Goal: Task Accomplishment & Management: Manage account settings

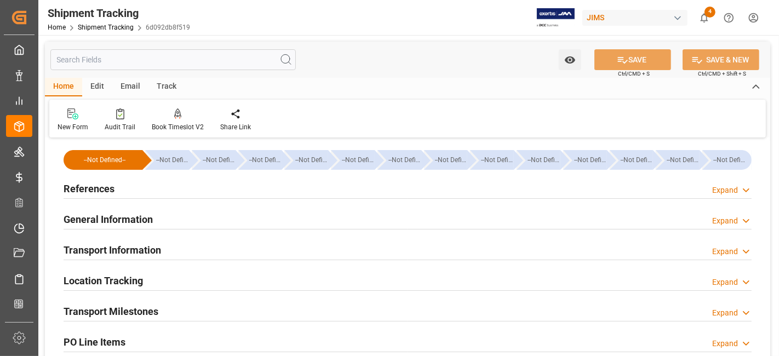
click at [358, 113] on div "New Form Audit Trail Book Timeslot V2 Book a Timeslot for the shipment Share Li…" at bounding box center [407, 119] width 717 height 38
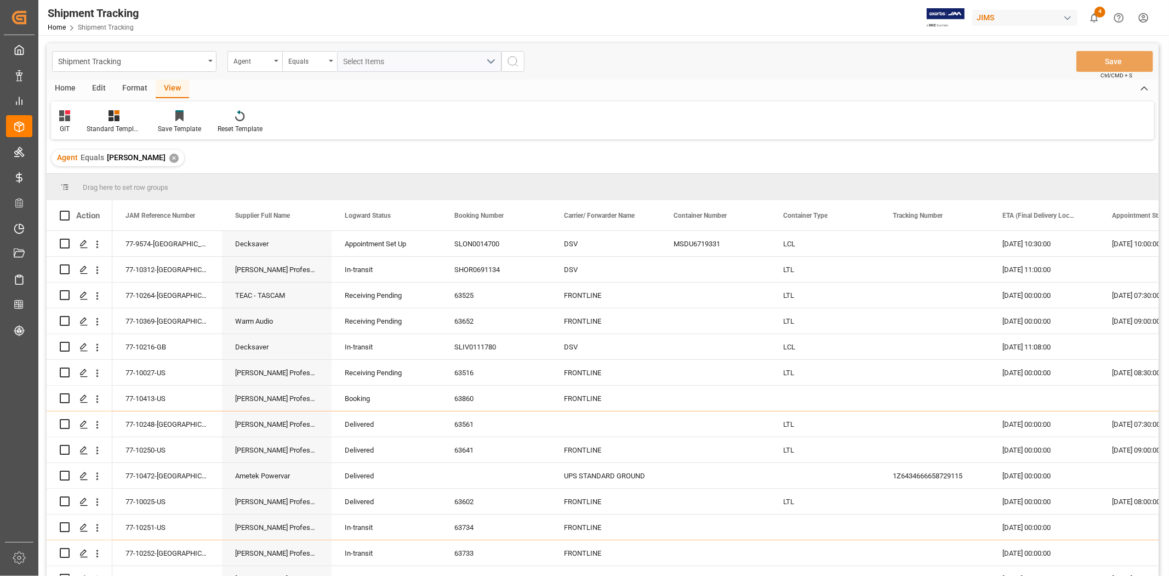
scroll to position [407, 0]
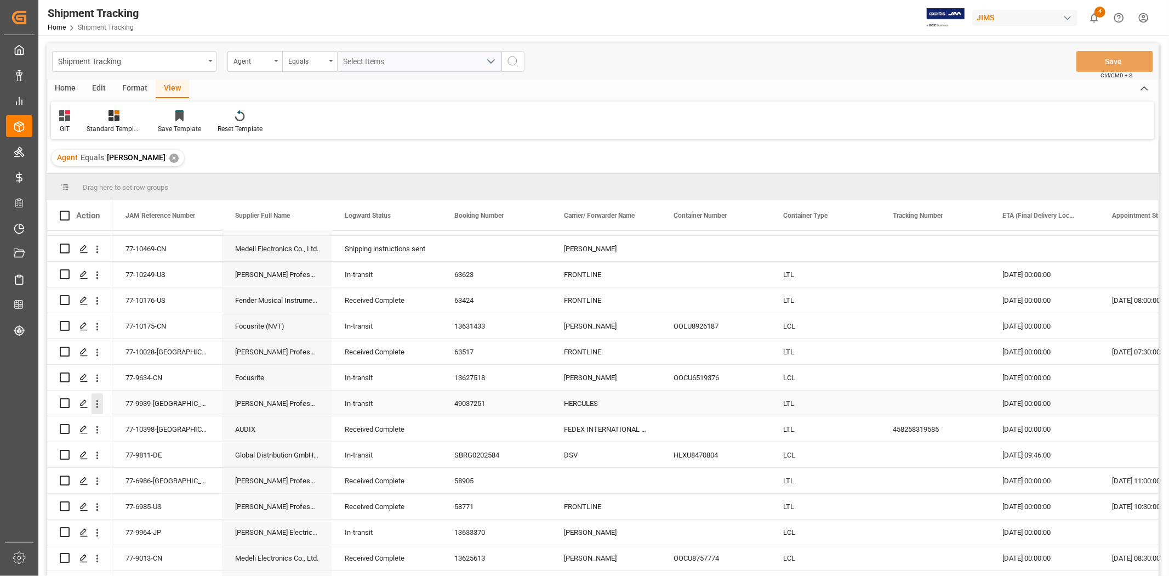
click at [96, 403] on icon "open menu" at bounding box center [97, 404] width 2 height 8
click at [144, 424] on span "Open in new tab" at bounding box center [169, 427] width 100 height 12
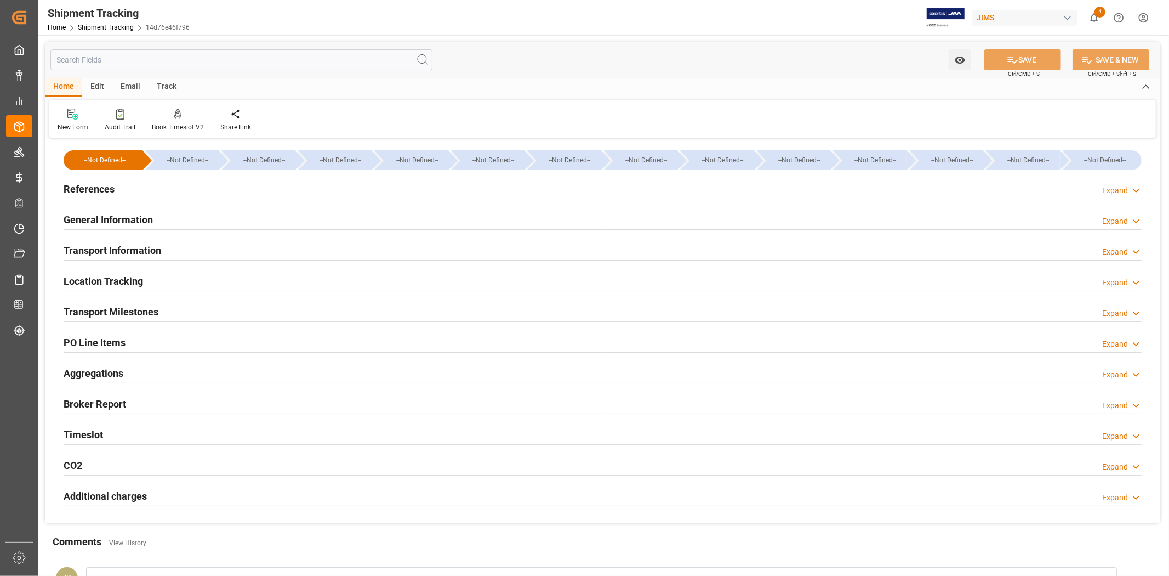
type input "[DATE] 00:00"
type input "04-08-2025 00:00"
click at [270, 310] on div "Transport Milestones Expand" at bounding box center [603, 310] width 1078 height 21
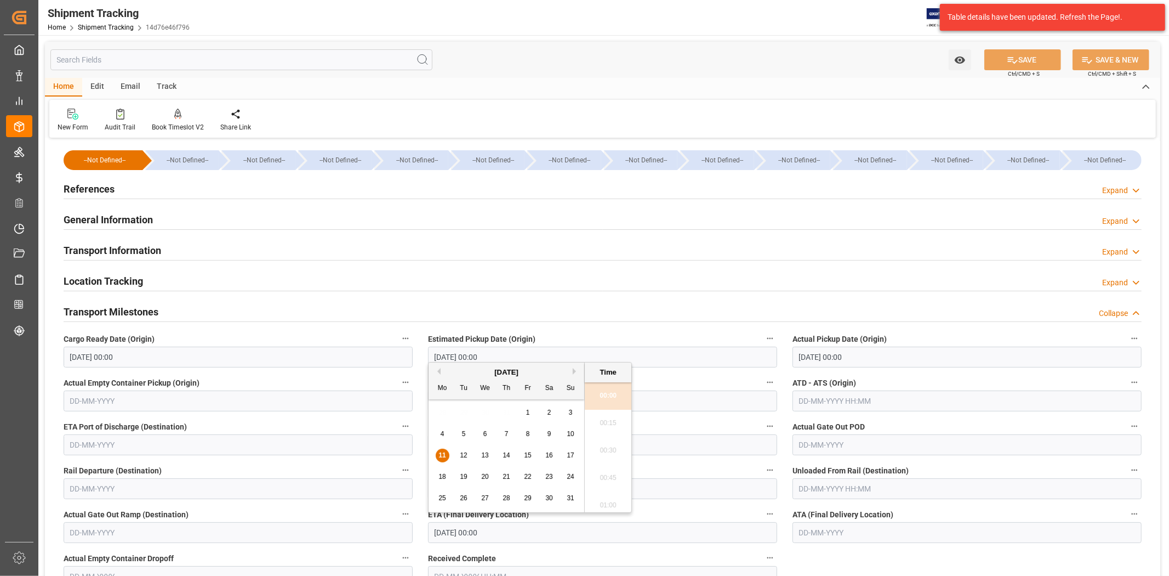
click at [503, 534] on input "[DATE] 00:00" at bounding box center [602, 532] width 349 height 21
click at [486, 452] on span "13" at bounding box center [484, 455] width 7 height 8
type input "13-08-2025 00:00"
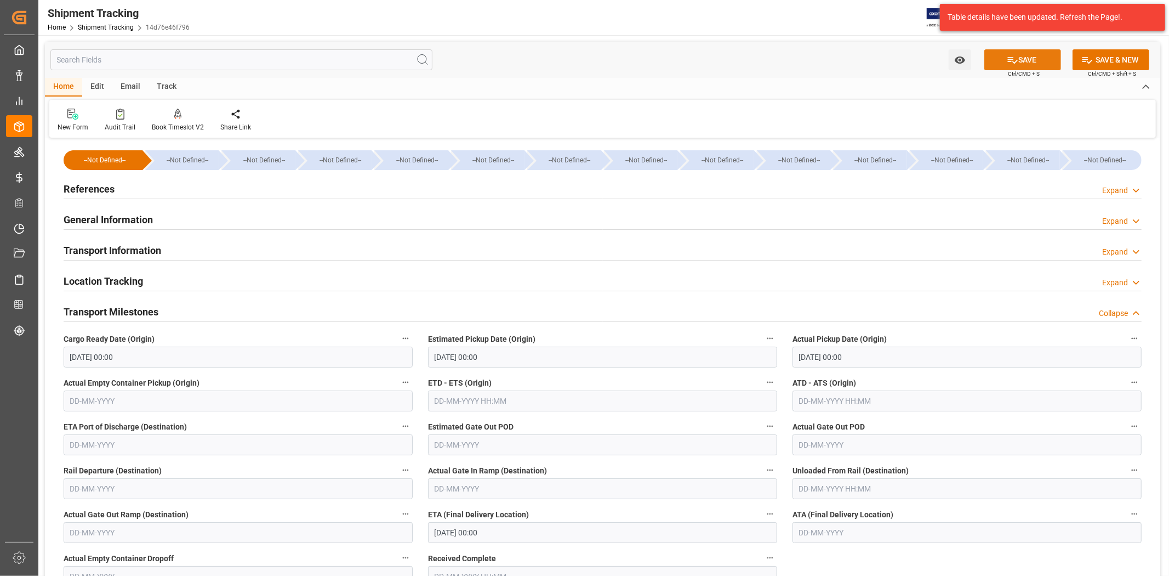
click at [1026, 58] on button "SAVE" at bounding box center [1022, 59] width 77 height 21
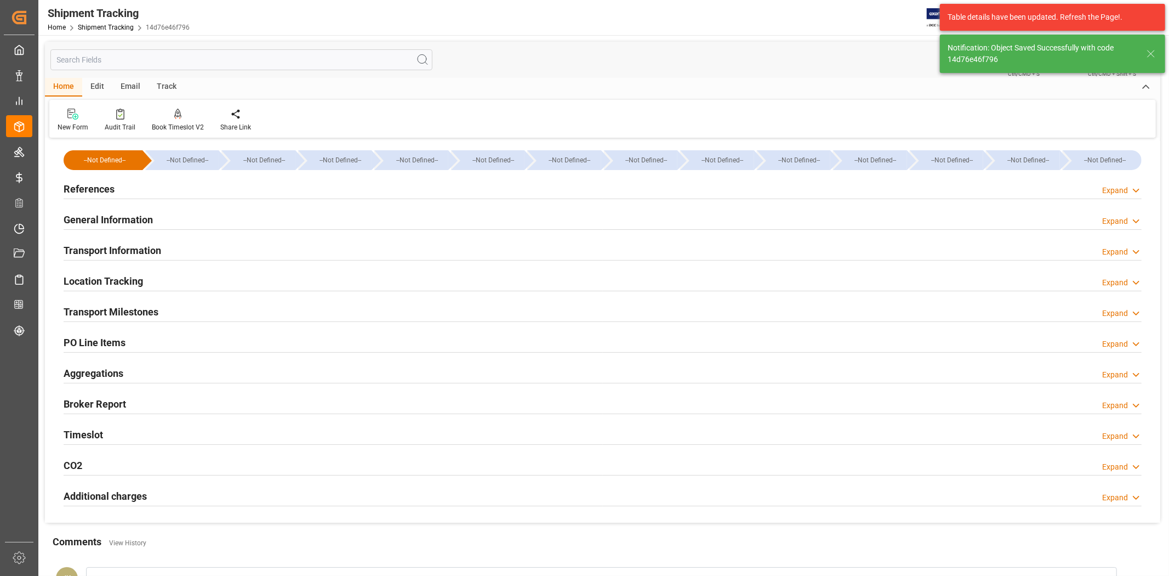
click at [149, 311] on h2 "Transport Milestones" at bounding box center [111, 311] width 95 height 15
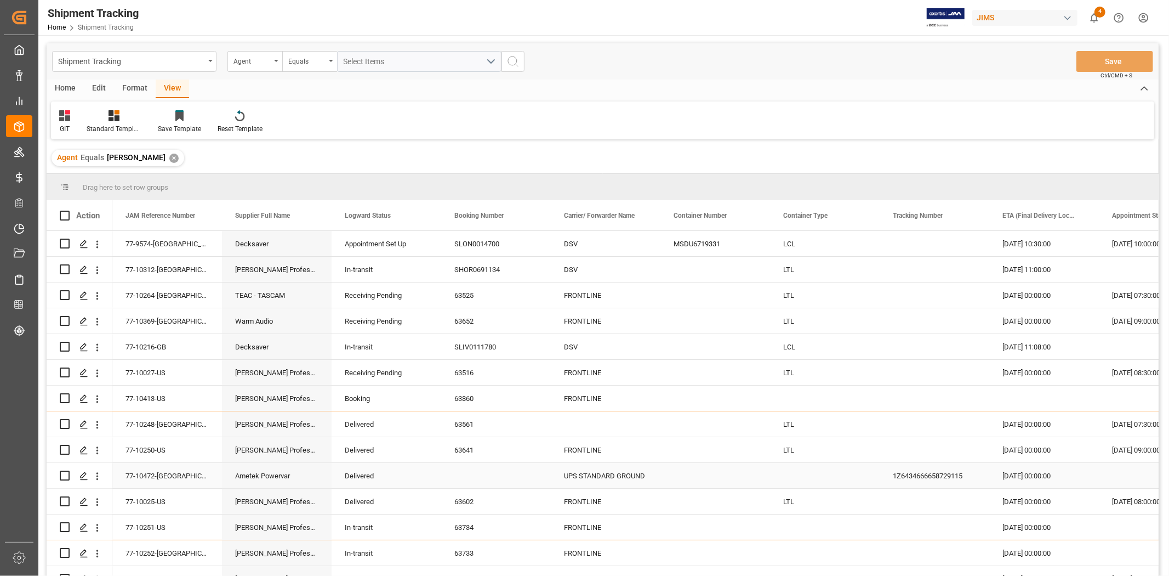
click at [910, 477] on div "1Z6434666658729115" at bounding box center [935, 475] width 110 height 25
click at [96, 479] on icon "open menu" at bounding box center [98, 476] width 12 height 12
click at [148, 496] on span "Open in new tab" at bounding box center [169, 499] width 100 height 12
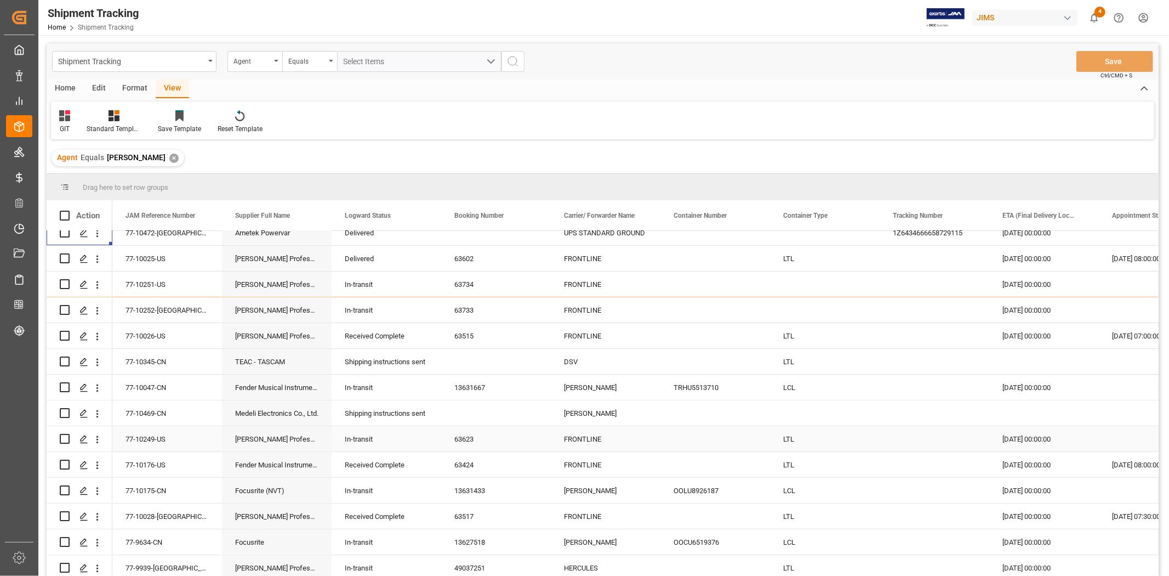
scroll to position [243, 0]
click at [1097, 12] on span "4" at bounding box center [1100, 12] width 11 height 11
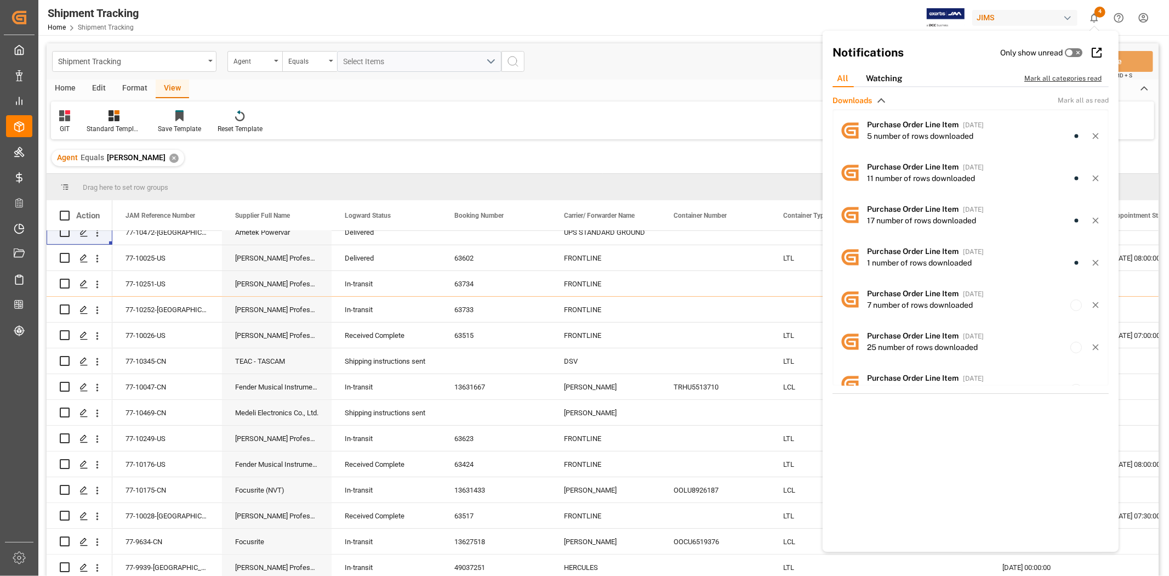
click at [1060, 81] on div "Mark all categories read" at bounding box center [1068, 78] width 89 height 10
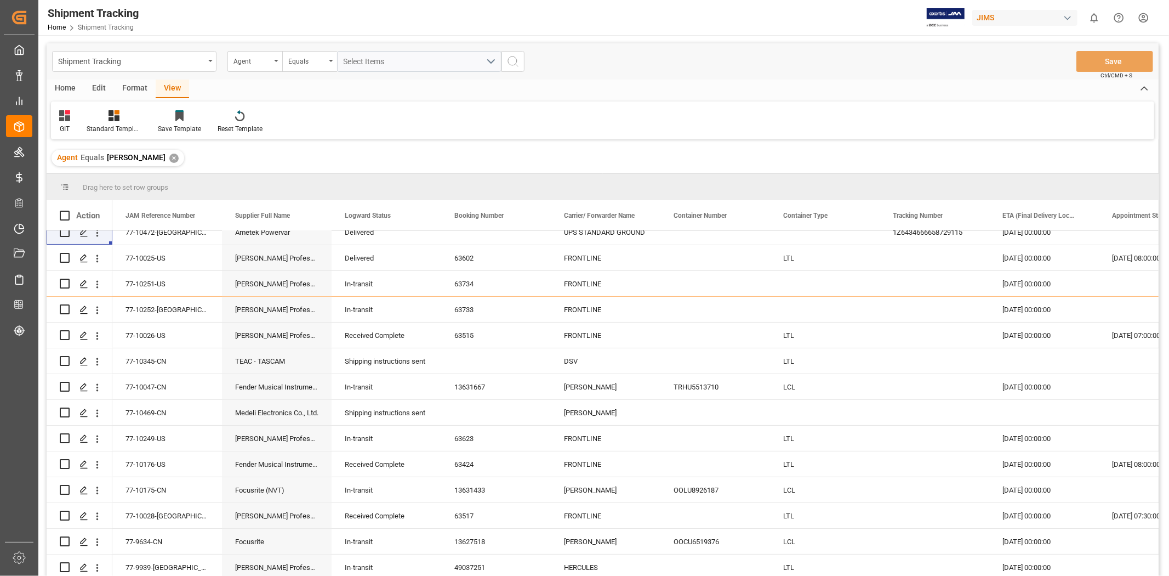
click at [677, 81] on div "Home Edit Format View" at bounding box center [603, 88] width 1112 height 19
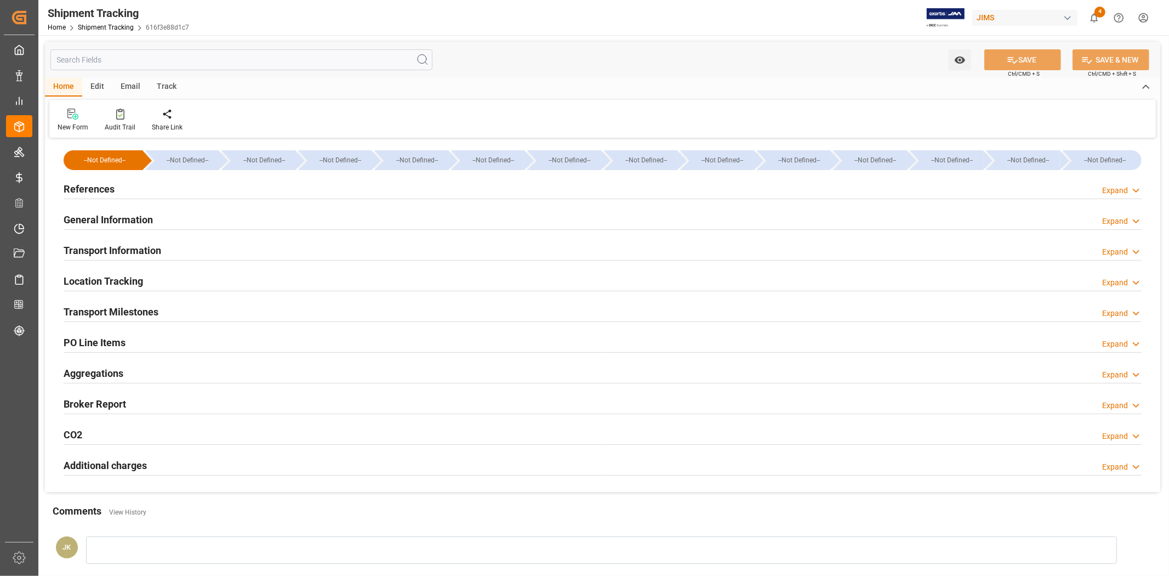
type input "[DATE] 00:00"
type input "[DATE]"
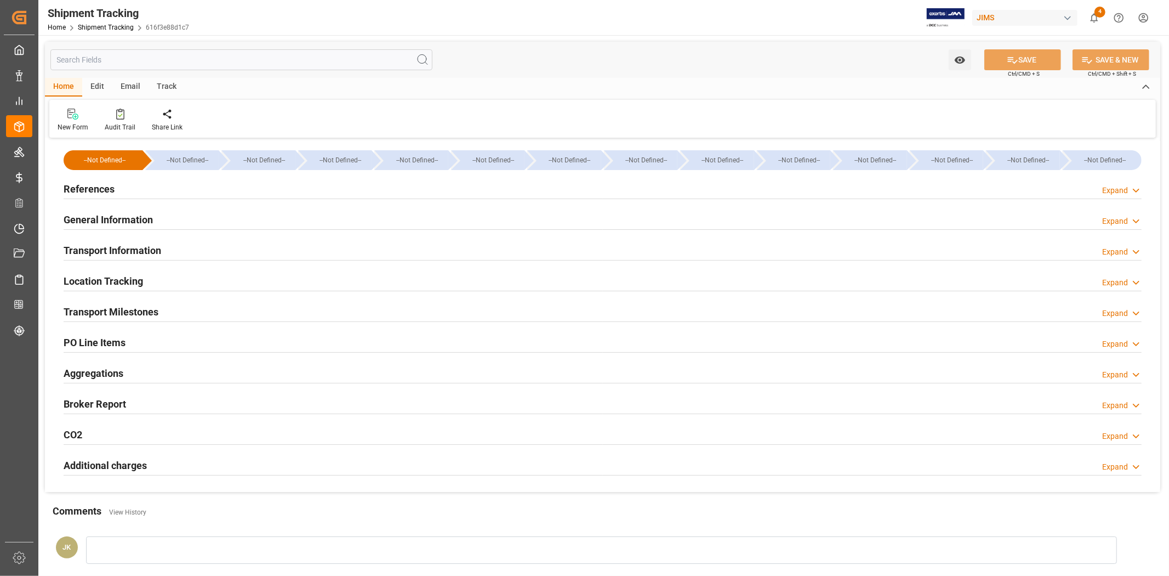
type input "[DATE]"
click at [253, 308] on div "Transport Milestones Expand" at bounding box center [603, 310] width 1078 height 21
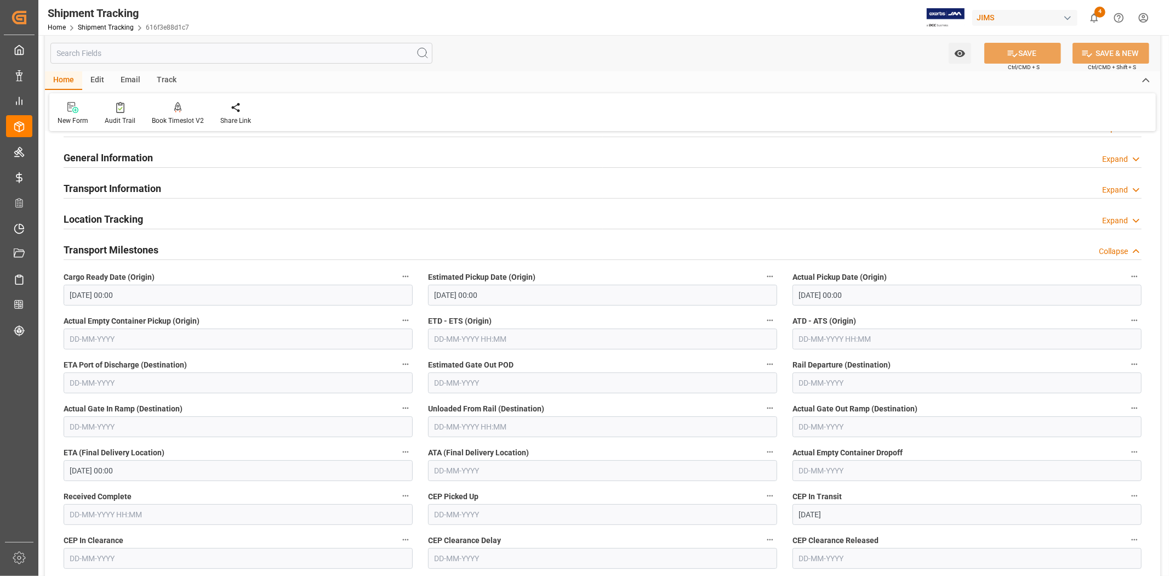
scroll to position [122, 0]
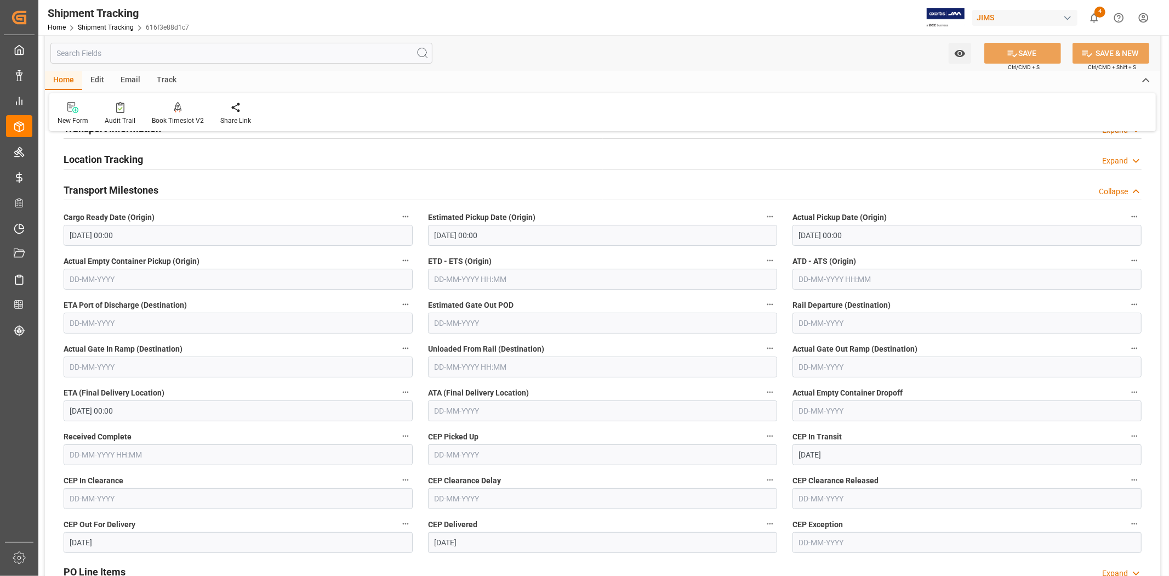
click at [173, 409] on input "[DATE] 00:00" at bounding box center [238, 410] width 349 height 21
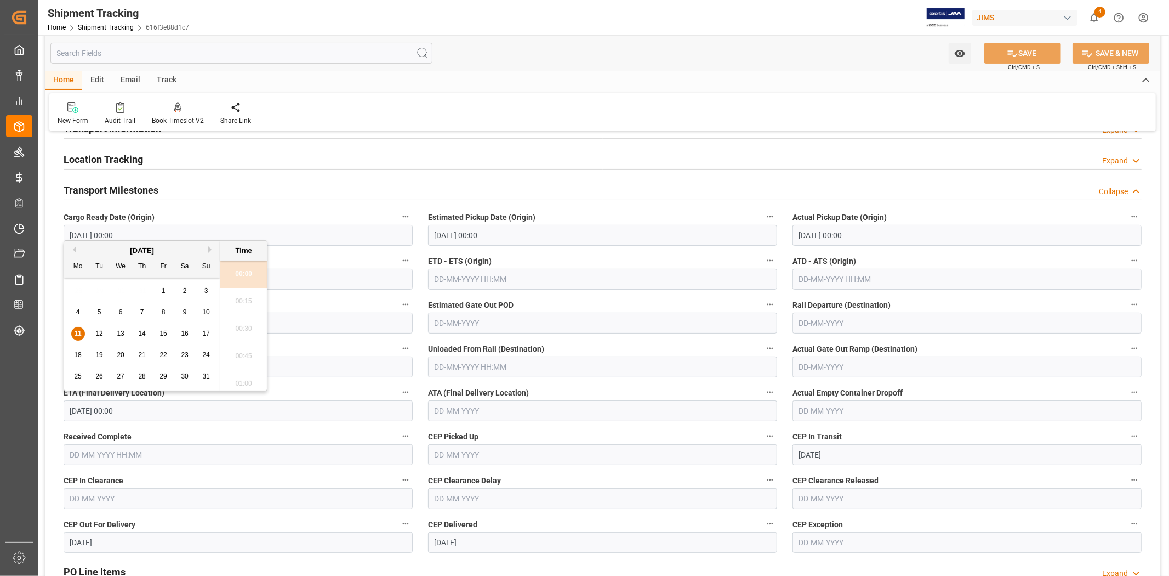
click at [167, 408] on input "[DATE] 00:00" at bounding box center [238, 410] width 349 height 21
click at [634, 412] on input "text" at bounding box center [602, 410] width 349 height 21
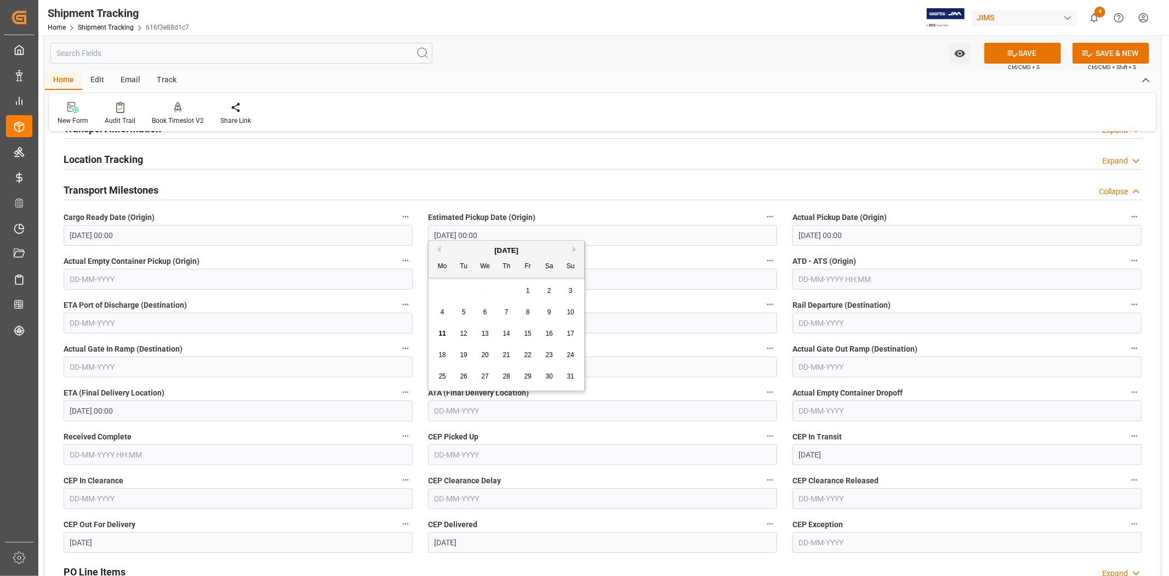
click at [531, 315] on div "8" at bounding box center [528, 312] width 14 height 13
type input "[DATE]"
click at [1007, 54] on icon at bounding box center [1013, 54] width 12 height 12
